Goal: Task Accomplishment & Management: Use online tool/utility

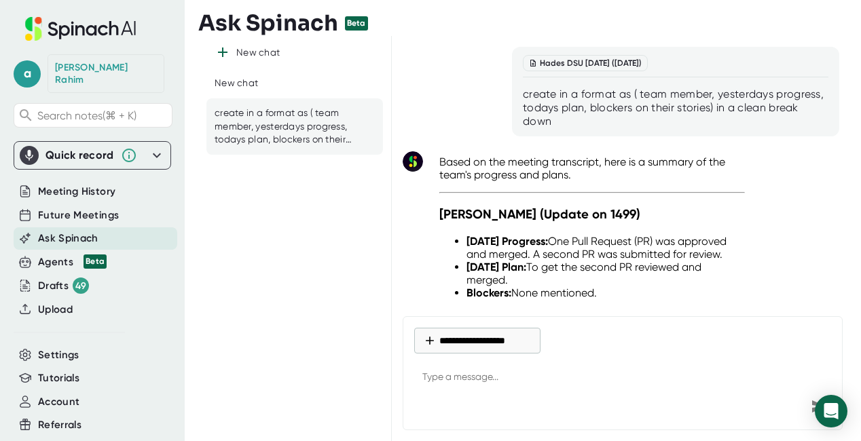
scroll to position [12821, 0]
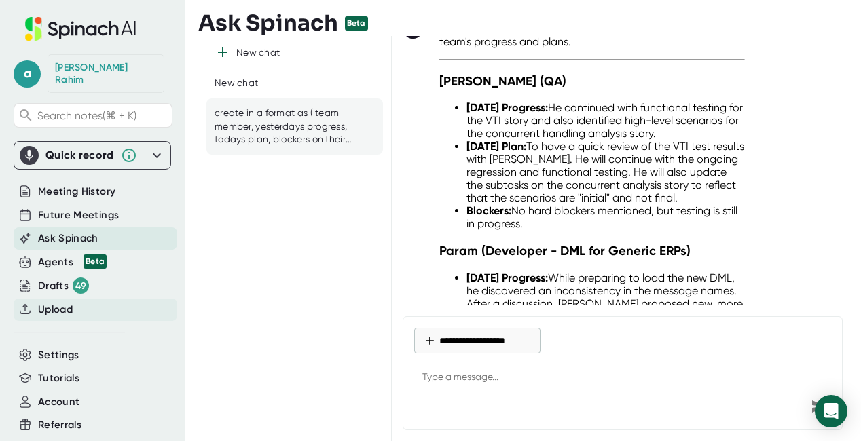
click at [66, 302] on span "Upload" at bounding box center [55, 310] width 35 height 16
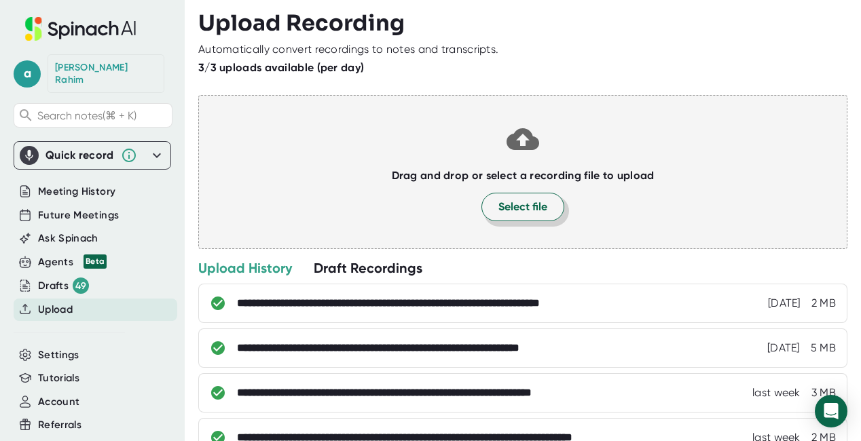
click at [544, 206] on button "Select file" at bounding box center [522, 207] width 83 height 29
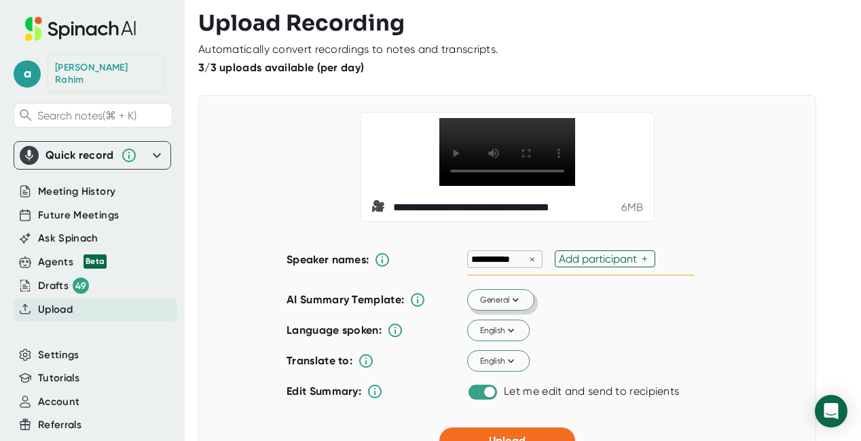
click at [513, 300] on icon at bounding box center [515, 300] width 12 height 12
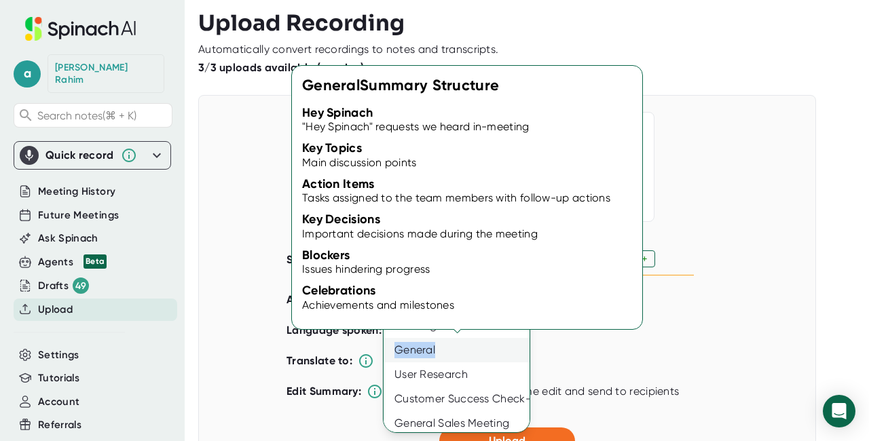
drag, startPoint x: 464, startPoint y: 341, endPoint x: 447, endPoint y: 346, distance: 17.0
click at [447, 346] on div "General" at bounding box center [461, 350] width 154 height 24
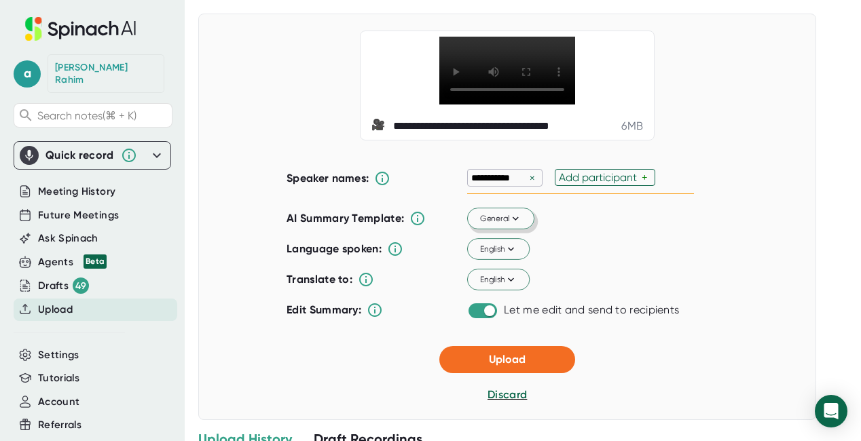
scroll to position [87, 0]
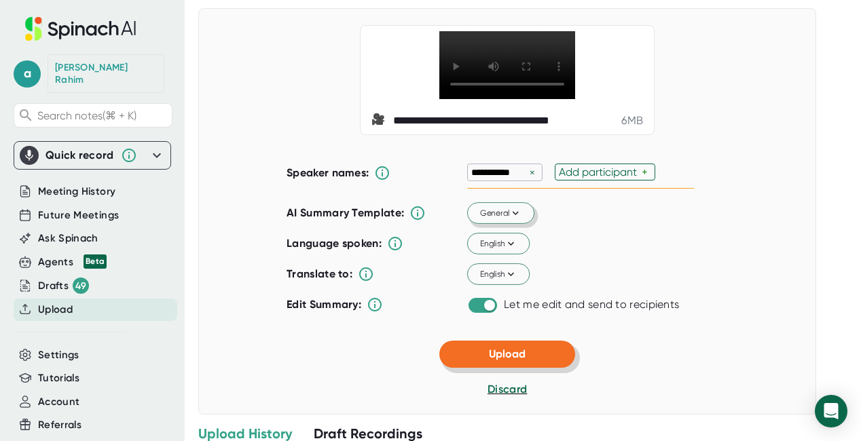
click at [545, 352] on button "Upload" at bounding box center [507, 354] width 136 height 27
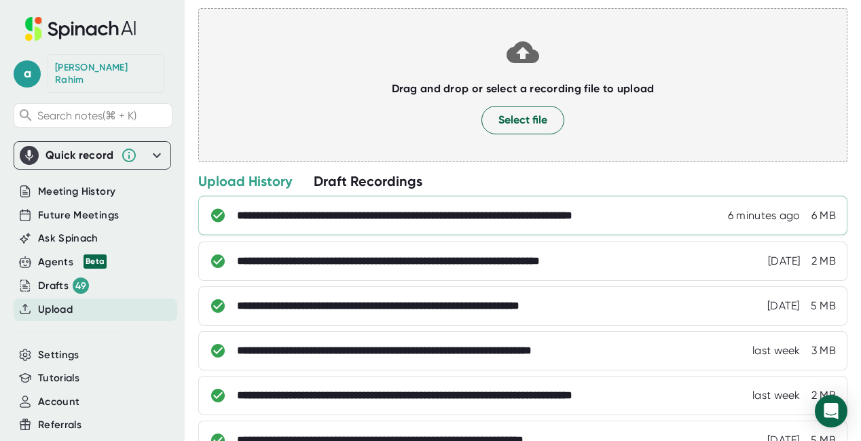
click at [343, 221] on div "**********" at bounding box center [456, 216] width 439 height 14
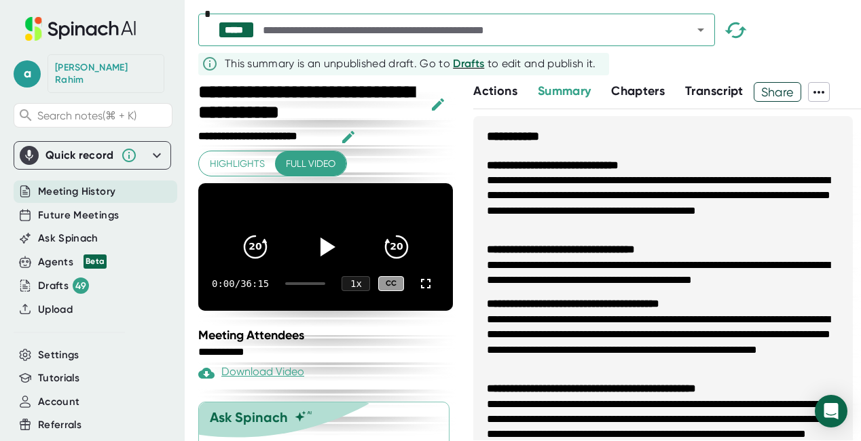
click at [439, 106] on icon "button" at bounding box center [438, 104] width 16 height 16
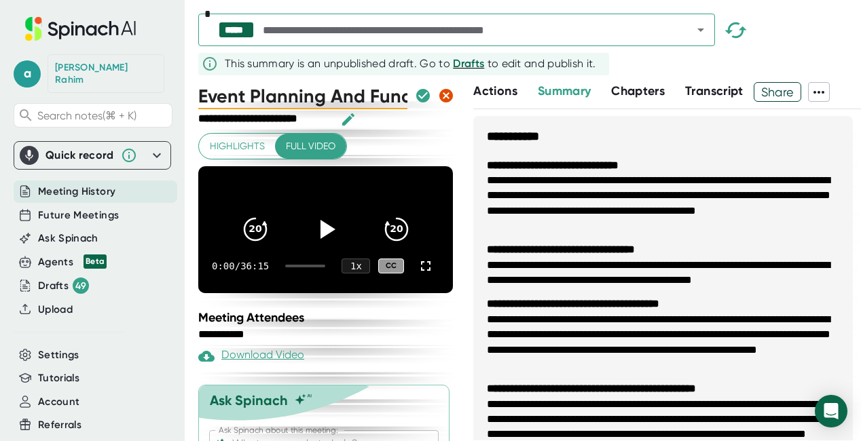
scroll to position [0, 157]
drag, startPoint x: 351, startPoint y: 95, endPoint x: 341, endPoint y: 96, distance: 9.5
click at [341, 96] on input "Event Planning And Fundraising Strategies" at bounding box center [302, 95] width 209 height 27
click at [403, 94] on div "Event Planning And Fundraising Strategies" at bounding box center [327, 95] width 258 height 27
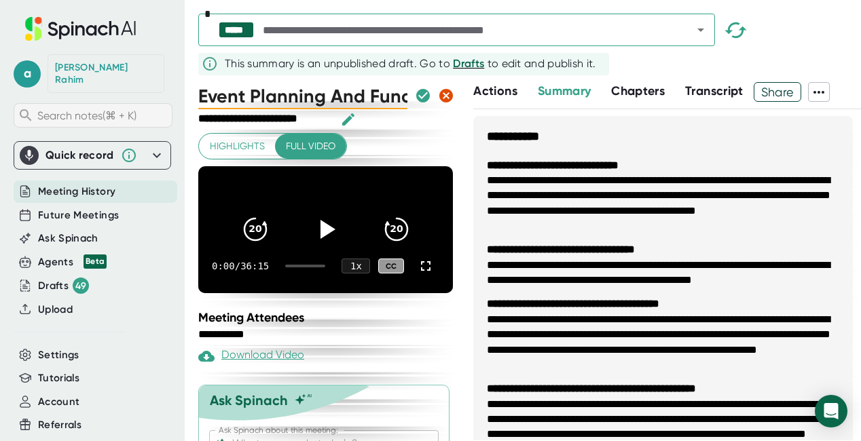
drag, startPoint x: 400, startPoint y: 95, endPoint x: 96, endPoint y: 98, distance: 303.5
click at [97, 98] on div "**********" at bounding box center [430, 220] width 861 height 441
type input "SHURA Meeting [DATE]"
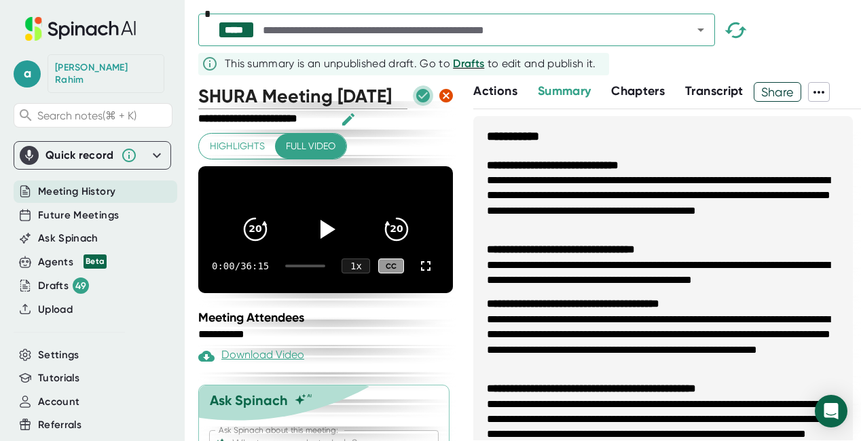
scroll to position [0, 0]
click at [421, 97] on icon "button" at bounding box center [423, 96] width 14 height 14
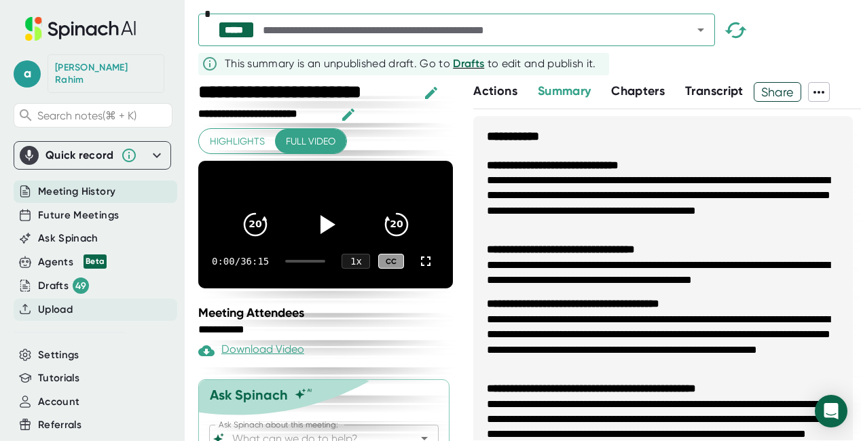
click at [59, 302] on span "Upload" at bounding box center [55, 310] width 35 height 16
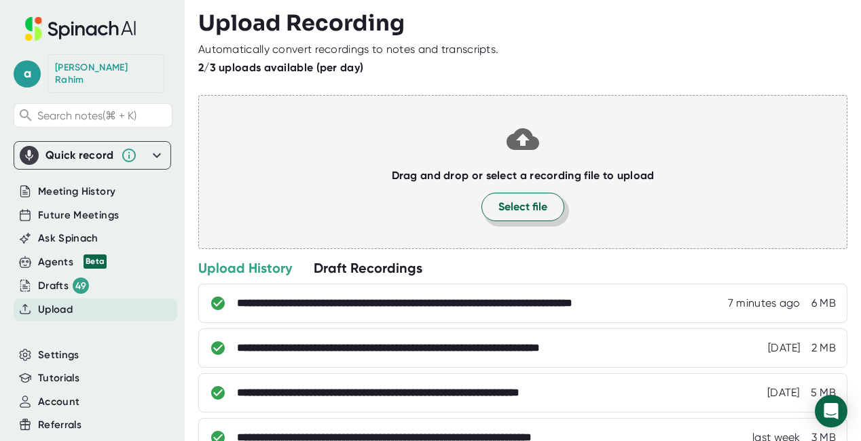
click at [536, 195] on button "Select file" at bounding box center [522, 207] width 83 height 29
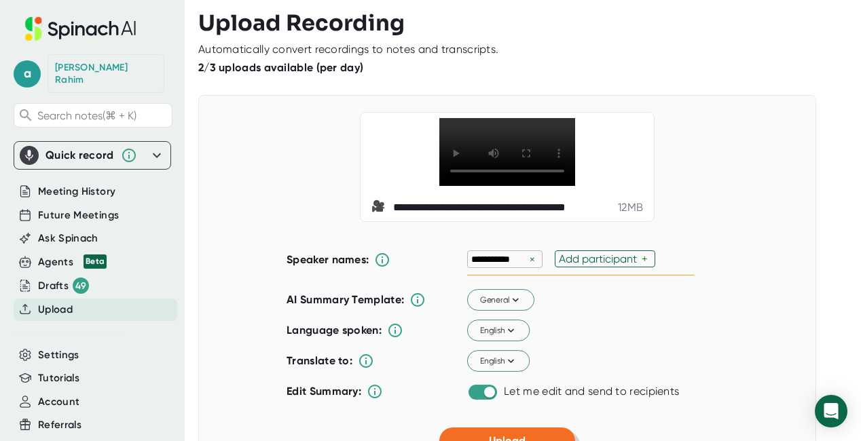
click at [513, 438] on span "Upload" at bounding box center [507, 440] width 37 height 13
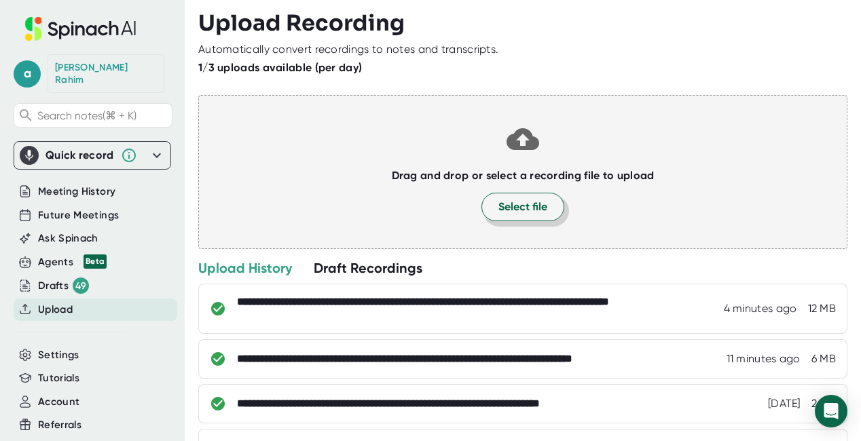
click at [520, 206] on span "Select file" at bounding box center [522, 207] width 49 height 16
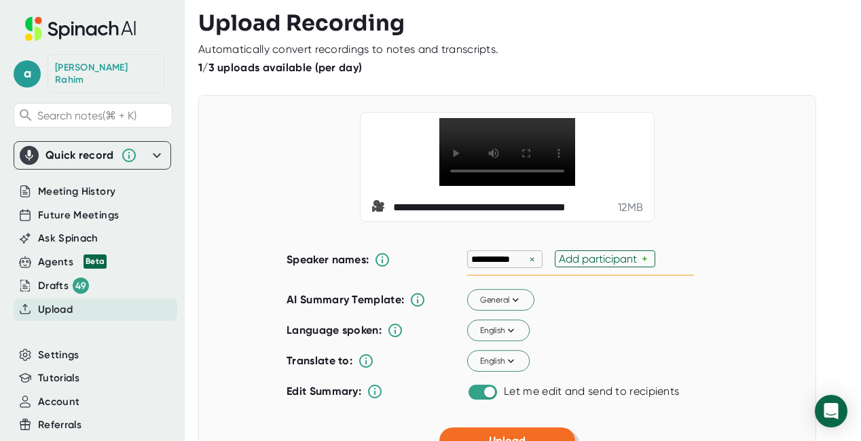
click at [519, 436] on span "Upload" at bounding box center [507, 440] width 37 height 13
